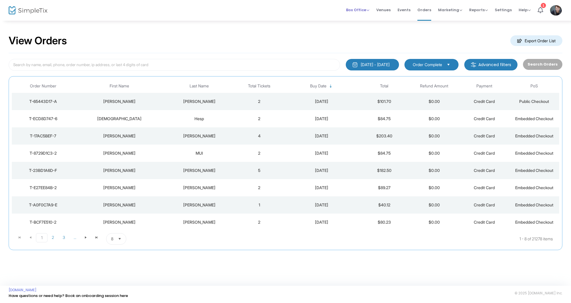
click at [361, 8] on span "Box Office" at bounding box center [357, 9] width 23 height 5
click at [362, 16] on li "Sell Tickets" at bounding box center [366, 19] width 41 height 11
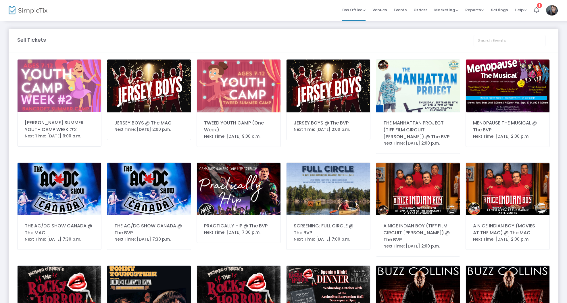
click at [131, 113] on div "JERSEY BOYS @ The MAC Next Time: [DATE] 2:00 p.m." at bounding box center [149, 99] width 84 height 81
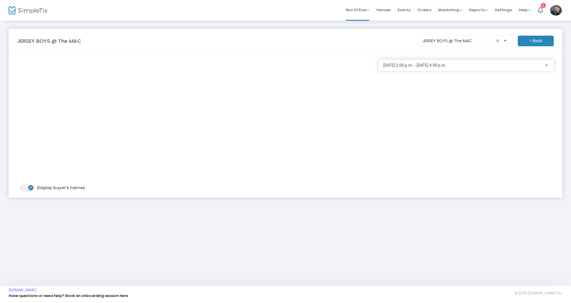
click at [544, 40] on m-button "< Back" at bounding box center [535, 41] width 36 height 11
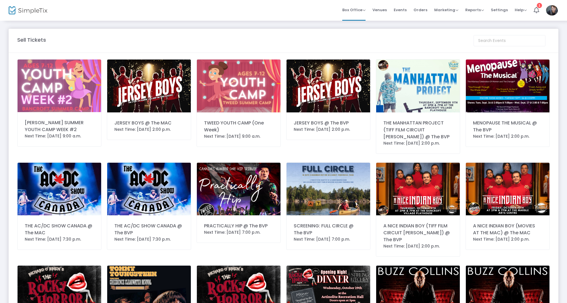
click at [330, 90] on img at bounding box center [329, 85] width 84 height 53
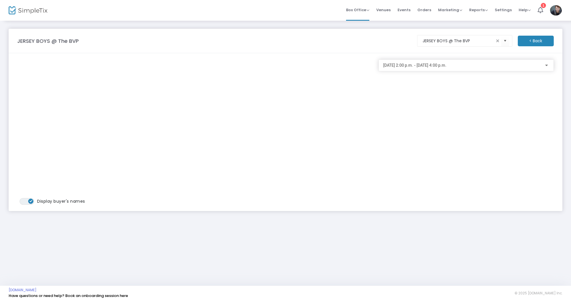
click at [402, 67] on span "[DATE] 2:00 p.m. - [DATE] 4:00 p.m." at bounding box center [414, 65] width 63 height 5
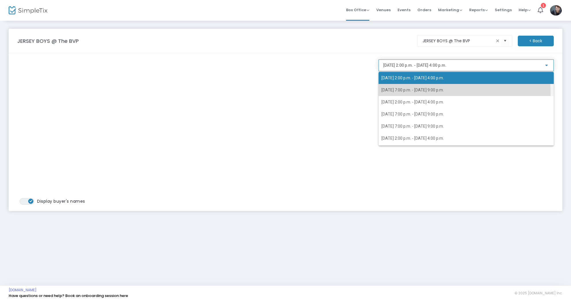
click at [404, 92] on span "[DATE] 7:00 p.m. - [DATE] 9:00 p.m." at bounding box center [412, 90] width 62 height 5
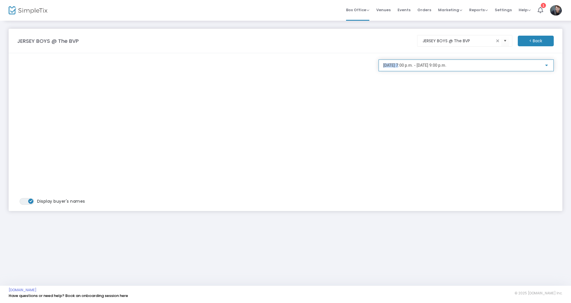
click at [399, 68] on div "[DATE] 7:00 p.m. - [DATE] 9:00 p.m." at bounding box center [466, 64] width 166 height 11
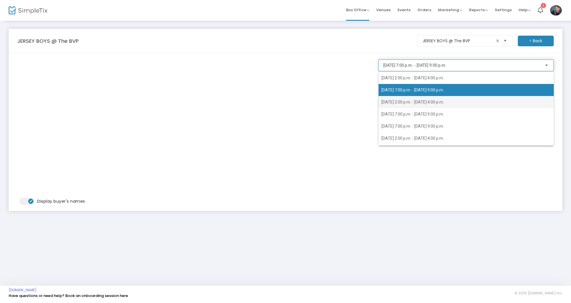
click at [405, 102] on span "[DATE] 2:00 p.m. - [DATE] 4:00 p.m." at bounding box center [412, 102] width 62 height 5
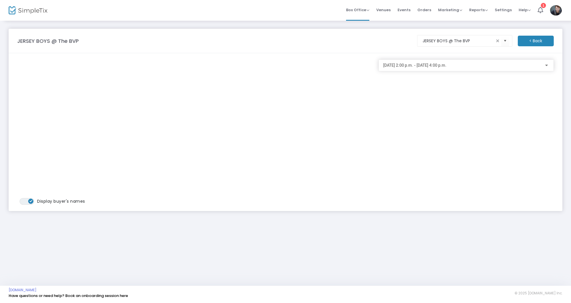
click at [412, 62] on div "[DATE] 2:00 p.m. - [DATE] 4:00 p.m." at bounding box center [466, 64] width 166 height 11
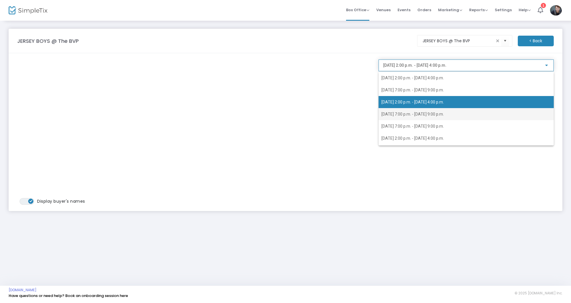
click at [417, 117] on span "[DATE] 7:00 p.m. - [DATE] 9:00 p.m." at bounding box center [465, 114] width 169 height 12
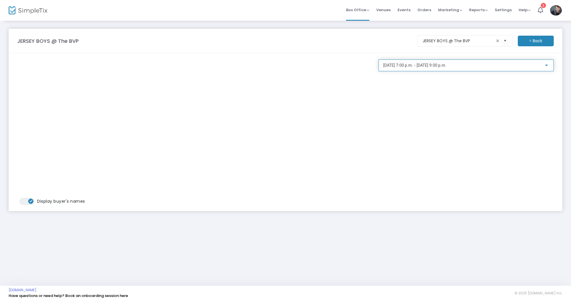
click at [384, 66] on span "[DATE] 7:00 p.m. - [DATE] 9:00 p.m." at bounding box center [414, 65] width 63 height 5
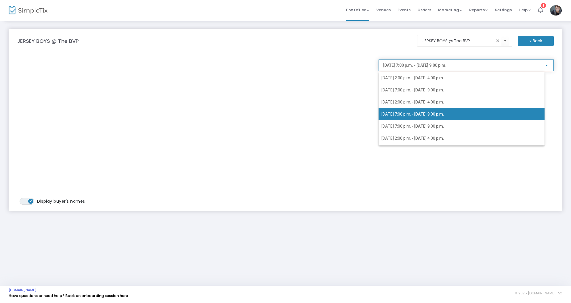
scroll to position [2, 0]
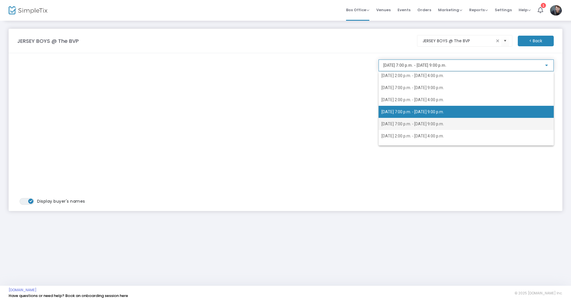
click at [423, 125] on span "[DATE] 7:00 p.m. - [DATE] 9:00 p.m." at bounding box center [412, 124] width 62 height 5
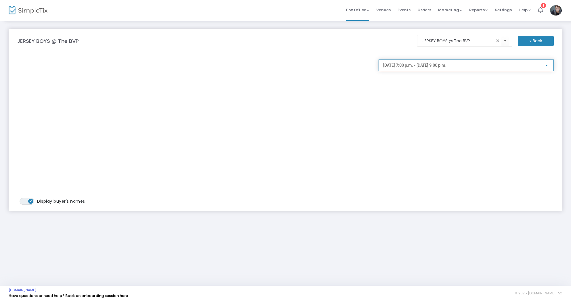
click at [403, 68] on span "[DATE] 7:00 p.m. - [DATE] 9:00 p.m." at bounding box center [414, 65] width 63 height 5
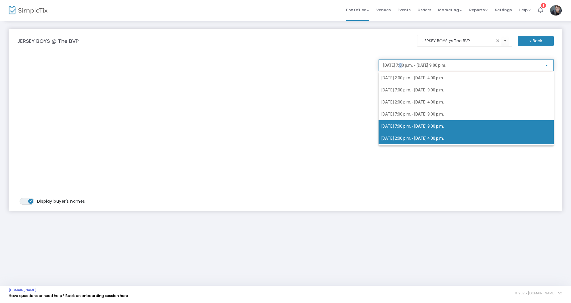
scroll to position [14, 0]
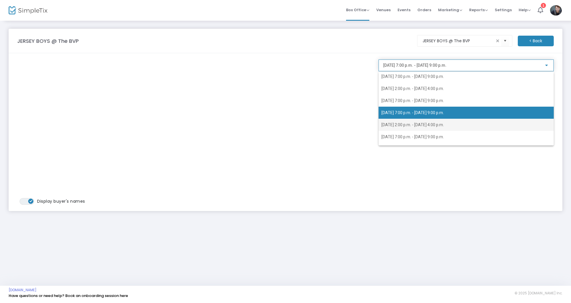
click at [432, 128] on span "[DATE] 2:00 p.m. - [DATE] 4:00 p.m." at bounding box center [465, 125] width 169 height 12
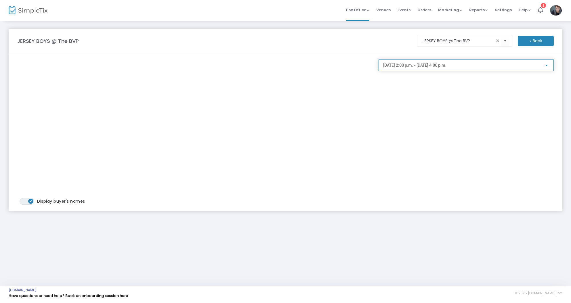
click at [390, 65] on span "[DATE] 2:00 p.m. - [DATE] 4:00 p.m." at bounding box center [414, 65] width 63 height 5
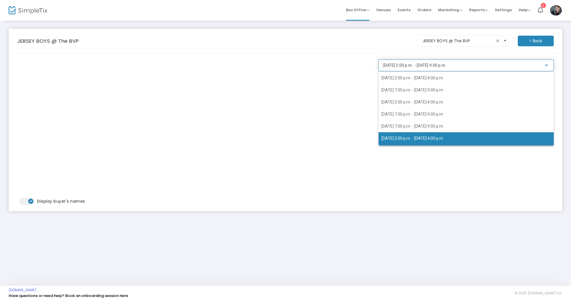
scroll to position [25, 0]
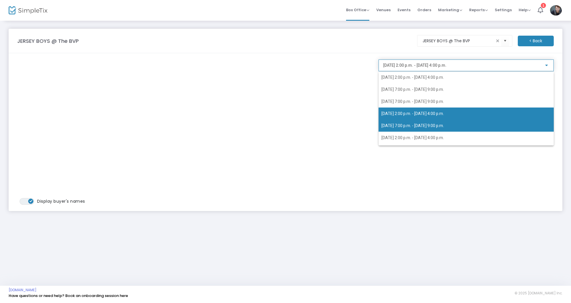
click at [408, 126] on span "[DATE] 7:00 p.m. - [DATE] 9:00 p.m." at bounding box center [412, 125] width 62 height 5
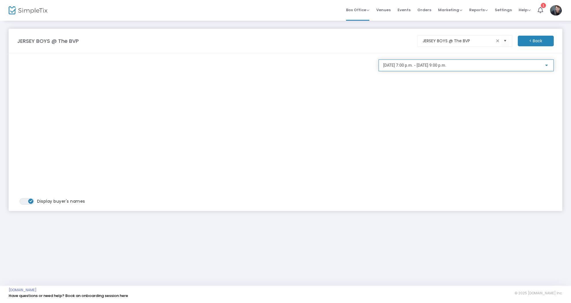
click at [396, 66] on span "[DATE] 7:00 p.m. - [DATE] 9:00 p.m." at bounding box center [414, 65] width 63 height 5
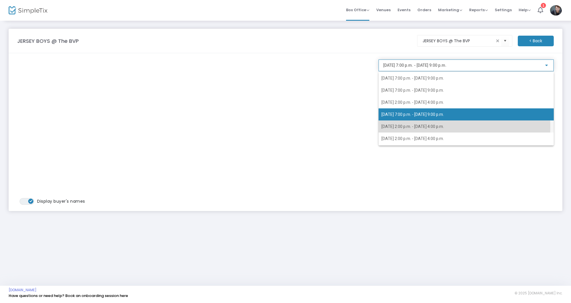
click at [410, 126] on span "[DATE] 2:00 p.m. - [DATE] 4:00 p.m." at bounding box center [412, 126] width 62 height 5
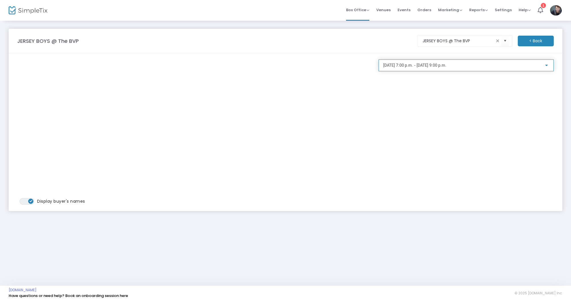
scroll to position [36, 0]
click at [397, 66] on span "[DATE] 2:00 p.m. - [DATE] 4:00 p.m." at bounding box center [414, 65] width 63 height 5
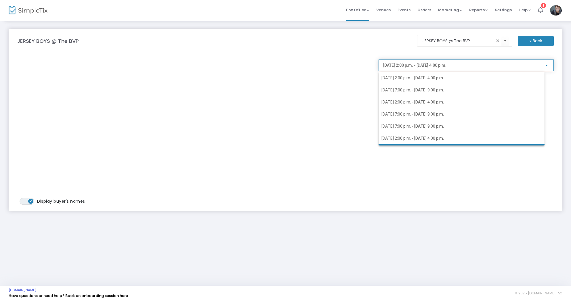
scroll to position [47, 0]
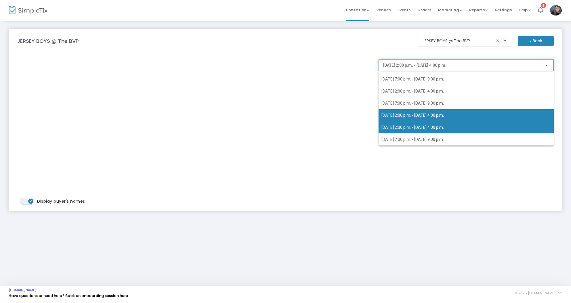
click at [444, 129] on span "[DATE] 2:00 p.m. - [DATE] 4:00 p.m." at bounding box center [412, 127] width 62 height 5
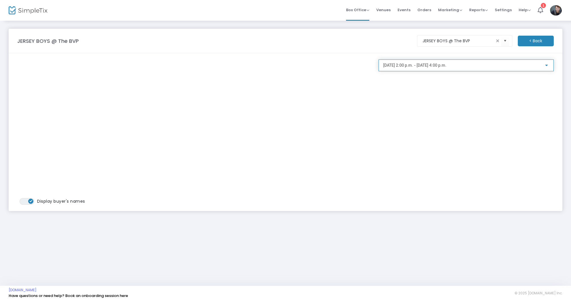
click at [411, 68] on div "[DATE] 2:00 p.m. - [DATE] 4:00 p.m." at bounding box center [466, 64] width 166 height 11
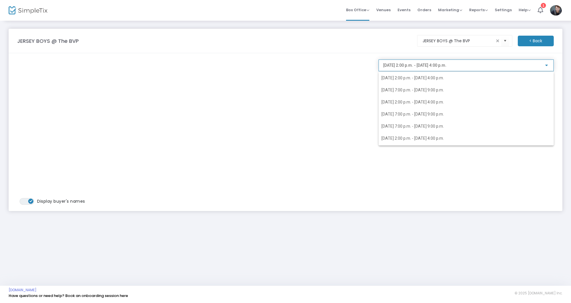
scroll to position [58, 0]
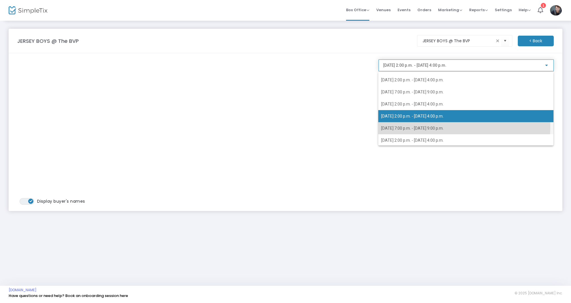
click at [429, 126] on span "[DATE] 7:00 p.m. - [DATE] 9:00 p.m." at bounding box center [412, 128] width 62 height 5
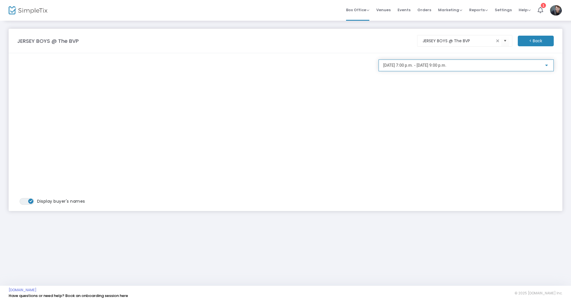
click at [400, 74] on div "[DATE] 7:00 p.m. - [DATE] 9:00 p.m." at bounding box center [465, 67] width 175 height 16
click at [398, 65] on span "[DATE] 7:00 p.m. - [DATE] 9:00 p.m." at bounding box center [414, 65] width 63 height 5
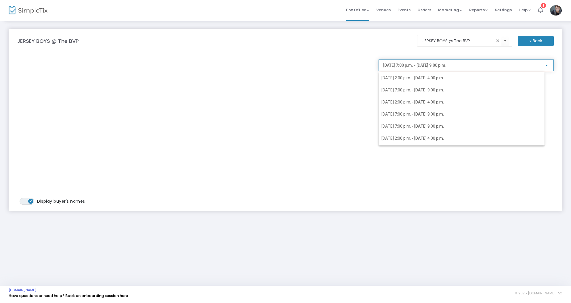
scroll to position [70, 0]
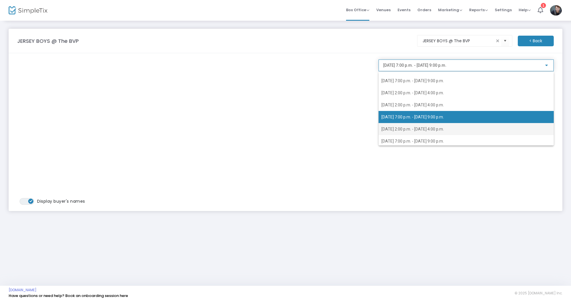
click at [431, 130] on span "[DATE] 2:00 p.m. - [DATE] 4:00 p.m." at bounding box center [412, 129] width 62 height 5
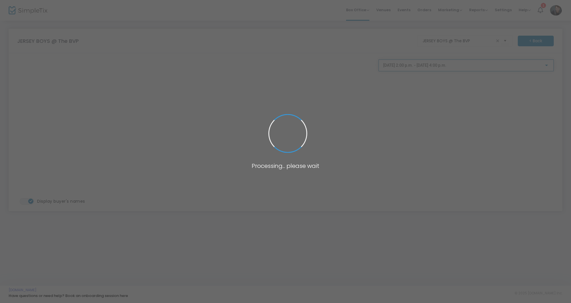
click at [412, 68] on span at bounding box center [285, 151] width 571 height 303
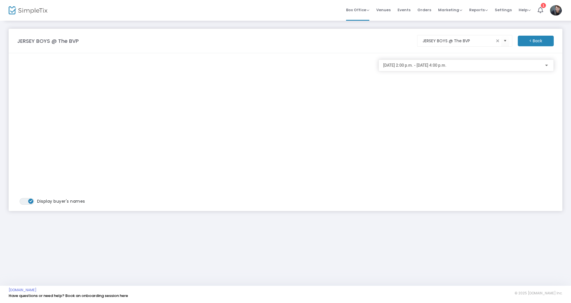
click at [411, 69] on div "[DATE] 2:00 p.m. - [DATE] 4:00 p.m." at bounding box center [466, 64] width 166 height 11
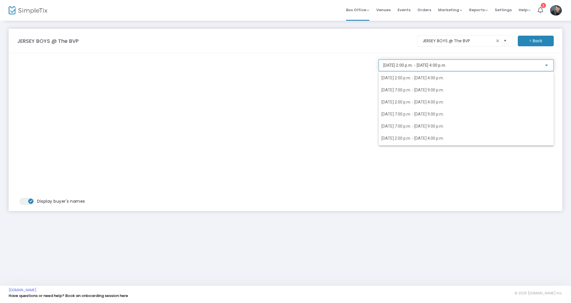
scroll to position [81, 0]
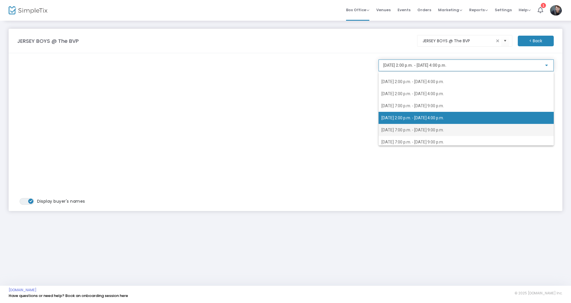
click at [443, 131] on span "[DATE] 7:00 p.m. - [DATE] 9:00 p.m." at bounding box center [412, 130] width 62 height 5
